Goal: Navigation & Orientation: Find specific page/section

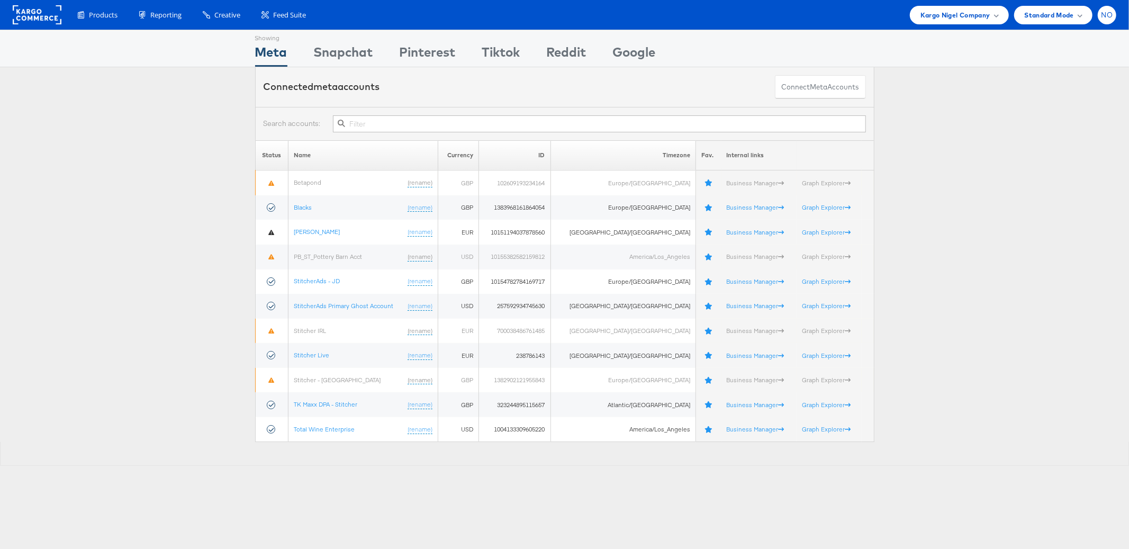
click at [1106, 15] on span "NO" at bounding box center [1107, 15] width 12 height 7
click at [1038, 97] on link "Internal Dashboard" at bounding box center [1062, 100] width 90 height 11
click at [1041, 104] on link "Internal Dashboard" at bounding box center [1062, 100] width 90 height 11
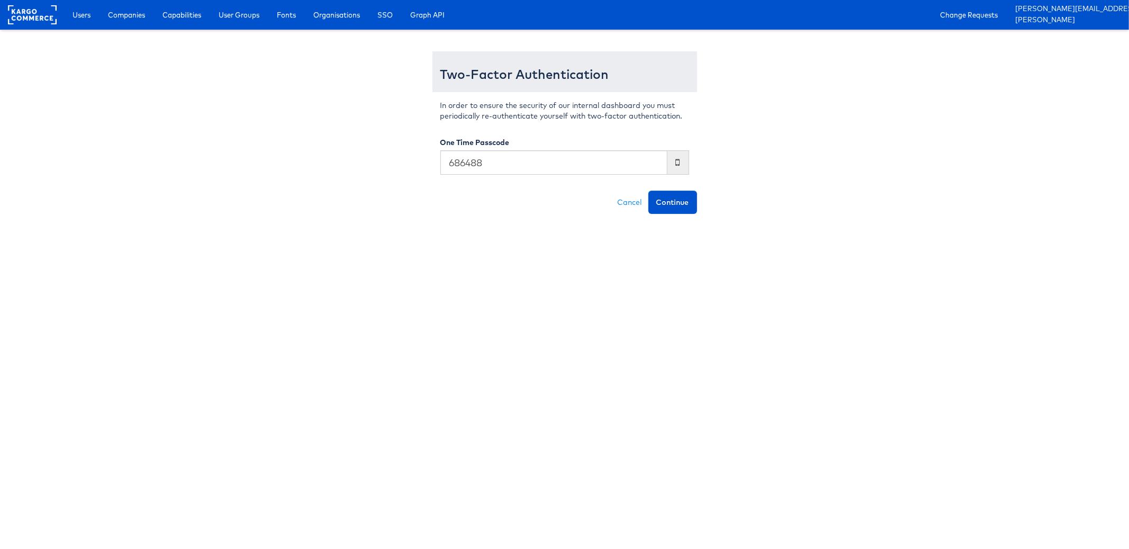
type input "686488"
click at [648, 191] on button "Continue" at bounding box center [672, 202] width 49 height 23
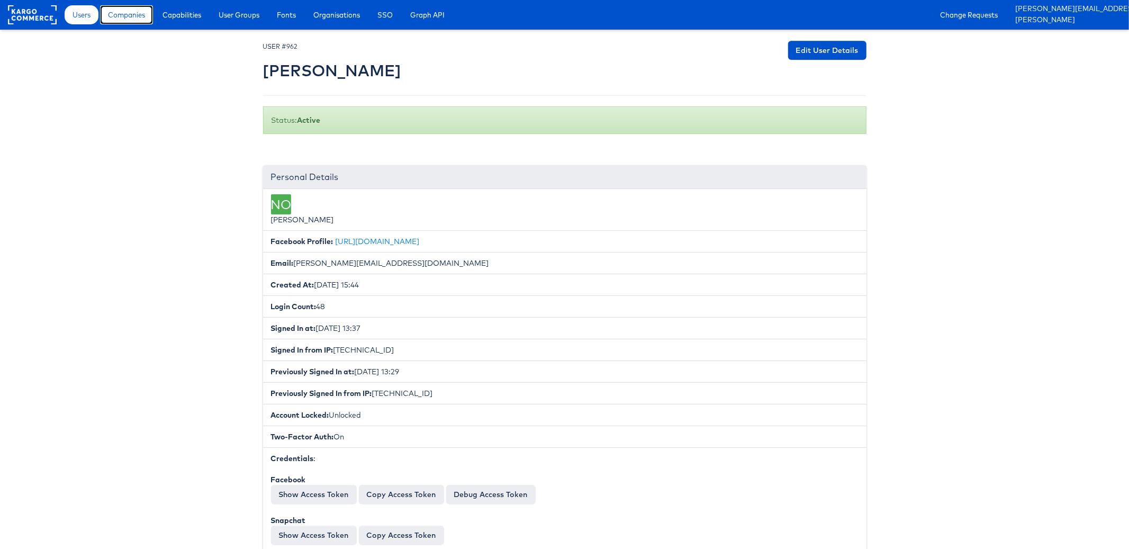
click at [123, 22] on link "Companies" at bounding box center [126, 14] width 53 height 19
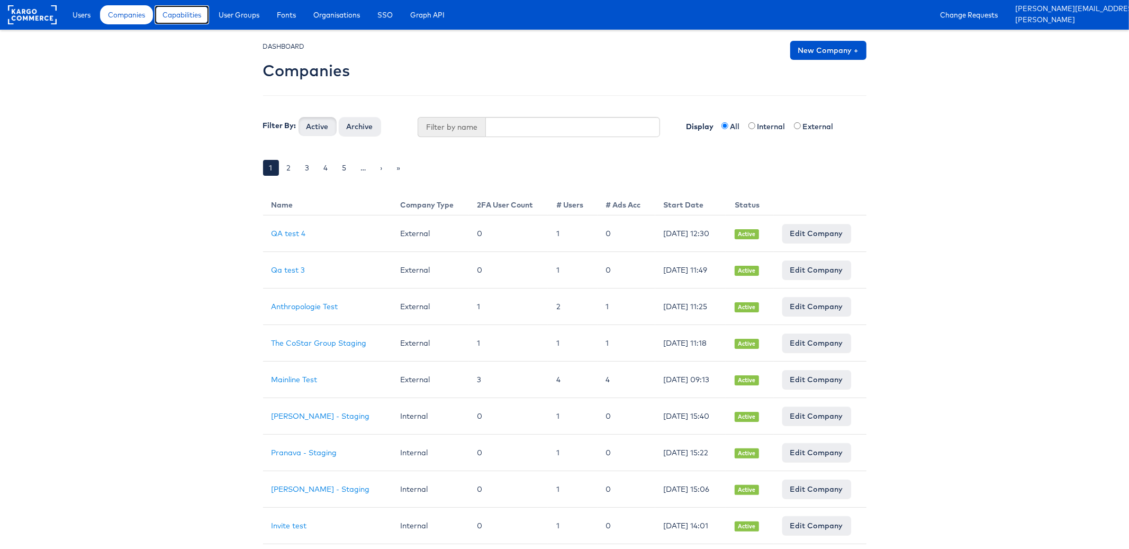
click at [183, 12] on span "Capabilities" at bounding box center [181, 15] width 39 height 11
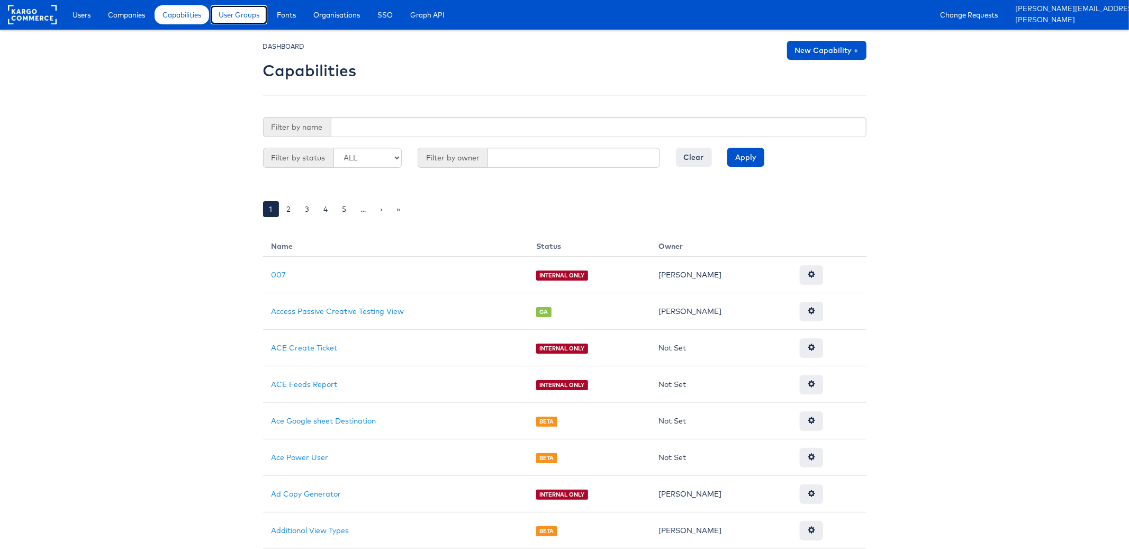
click at [246, 17] on span "User Groups" at bounding box center [239, 15] width 41 height 11
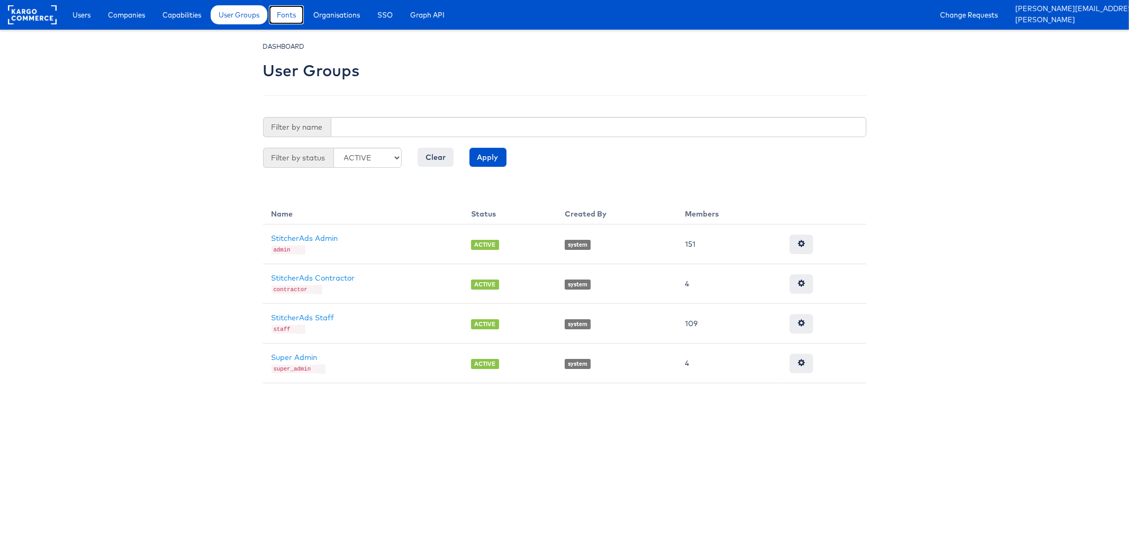
click at [300, 16] on link "Fonts" at bounding box center [286, 14] width 35 height 19
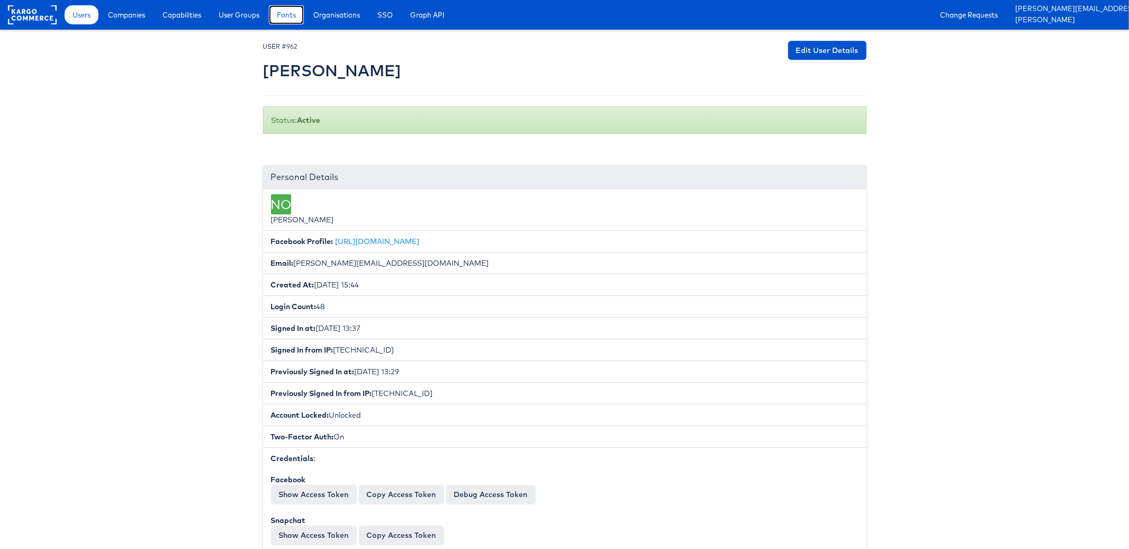
click at [293, 15] on span "Fonts" at bounding box center [286, 15] width 19 height 11
